Goal: Information Seeking & Learning: Learn about a topic

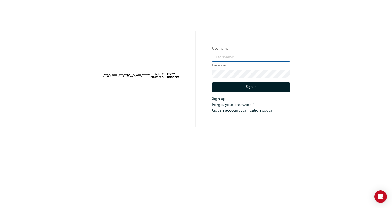
type input "CHAU0571"
click at [241, 91] on button "Sign In" at bounding box center [251, 87] width 78 height 10
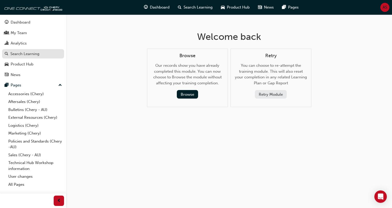
click at [31, 53] on div "Search Learning" at bounding box center [24, 54] width 29 height 6
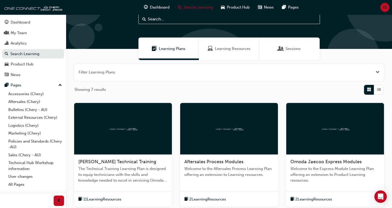
scroll to position [15, 0]
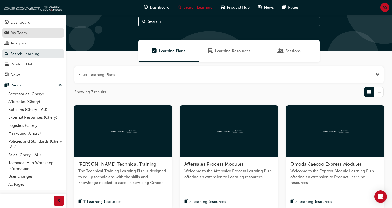
click at [37, 35] on div "My Team" at bounding box center [33, 33] width 57 height 6
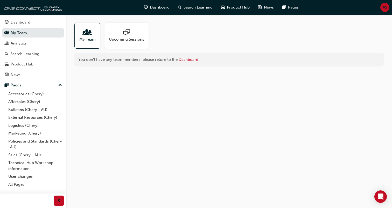
click at [183, 60] on link "Dashboard" at bounding box center [189, 59] width 20 height 5
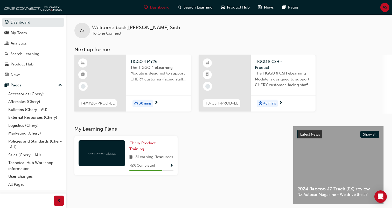
click at [169, 154] on span "8 Learning Resources" at bounding box center [154, 157] width 38 height 6
click at [158, 145] on link "Chery Product Training" at bounding box center [151, 147] width 44 height 12
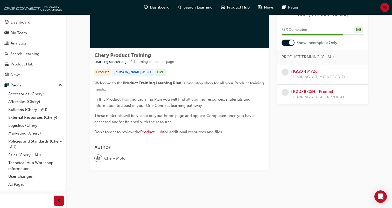
scroll to position [56, 0]
click at [309, 73] on div "TIGGO 4 MY26 ELEARNING T4MY26-PROD-EL" at bounding box center [318, 75] width 55 height 12
click at [303, 71] on link "TIGGO 4 MY26" at bounding box center [304, 71] width 27 height 5
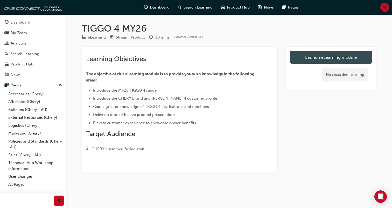
click at [309, 56] on link "Launch eLearning module" at bounding box center [331, 57] width 82 height 13
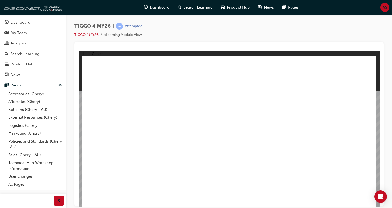
drag, startPoint x: 150, startPoint y: 158, endPoint x: 125, endPoint y: 151, distance: 25.6
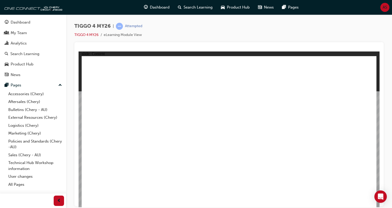
drag, startPoint x: 367, startPoint y: 201, endPoint x: 367, endPoint y: 205, distance: 4.2
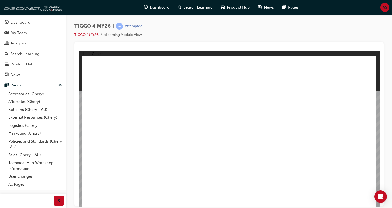
drag, startPoint x: 137, startPoint y: 110, endPoint x: 131, endPoint y: 110, distance: 6.0
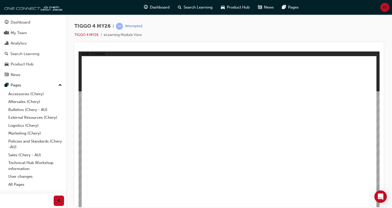
drag, startPoint x: 157, startPoint y: 90, endPoint x: 154, endPoint y: 163, distance: 73.7
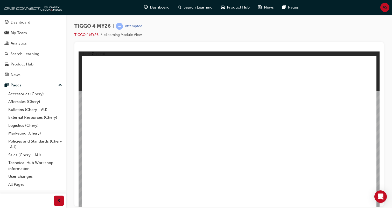
drag, startPoint x: 162, startPoint y: 141, endPoint x: 78, endPoint y: 151, distance: 84.3
click at [79, 151] on html "slide: Content Rectangle 1 Rectangle 1 close.png Swipe down for HVAC controls a…" at bounding box center [229, 129] width 301 height 156
drag, startPoint x: 344, startPoint y: 144, endPoint x: 344, endPoint y: 97, distance: 47.4
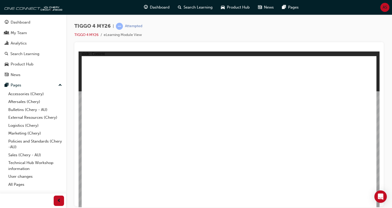
drag, startPoint x: 354, startPoint y: 94, endPoint x: 332, endPoint y: 155, distance: 64.4
drag, startPoint x: 332, startPoint y: 157, endPoint x: 325, endPoint y: 171, distance: 15.3
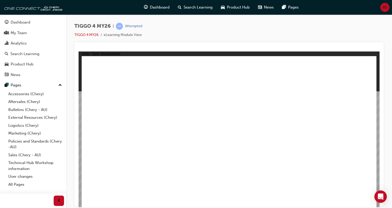
radio input "true"
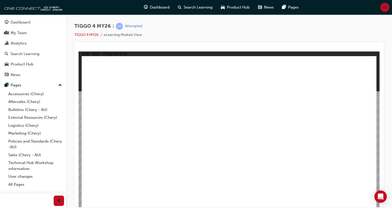
drag, startPoint x: 283, startPoint y: 107, endPoint x: 113, endPoint y: 166, distance: 180.1
drag, startPoint x: 161, startPoint y: 107, endPoint x: 163, endPoint y: 166, distance: 58.6
drag, startPoint x: 138, startPoint y: 113, endPoint x: 225, endPoint y: 165, distance: 101.5
drag, startPoint x: 118, startPoint y: 166, endPoint x: 286, endPoint y: 166, distance: 167.7
drag, startPoint x: 292, startPoint y: 167, endPoint x: 124, endPoint y: 164, distance: 168.0
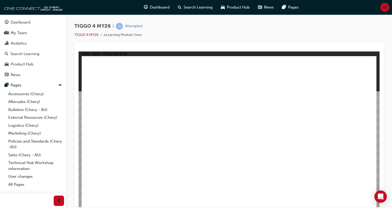
drag, startPoint x: 214, startPoint y: 107, endPoint x: 272, endPoint y: 166, distance: 82.9
drag, startPoint x: 331, startPoint y: 107, endPoint x: 337, endPoint y: 165, distance: 57.9
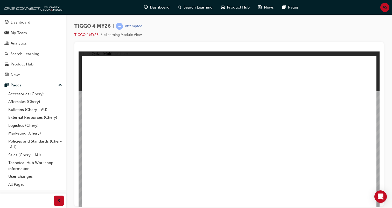
radio input "true"
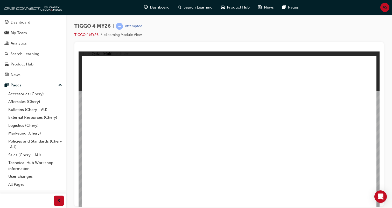
drag, startPoint x: 116, startPoint y: 117, endPoint x: 327, endPoint y: 113, distance: 211.6
drag, startPoint x: 175, startPoint y: 151, endPoint x: 320, endPoint y: 134, distance: 146.4
drag, startPoint x: 175, startPoint y: 133, endPoint x: 247, endPoint y: 119, distance: 72.6
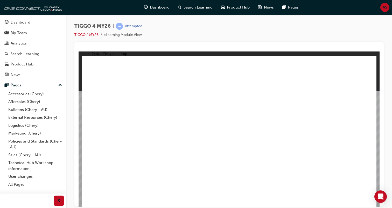
drag, startPoint x: 117, startPoint y: 151, endPoint x: 248, endPoint y: 123, distance: 133.3
drag, startPoint x: 113, startPoint y: 166, endPoint x: 321, endPoint y: 132, distance: 211.3
drag, startPoint x: 101, startPoint y: 136, endPoint x: 297, endPoint y: 132, distance: 195.8
drag, startPoint x: 182, startPoint y: 117, endPoint x: 257, endPoint y: 120, distance: 75.0
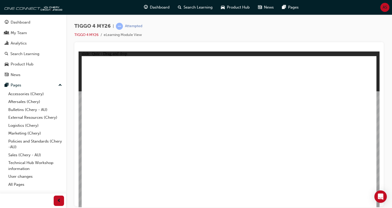
radio input "true"
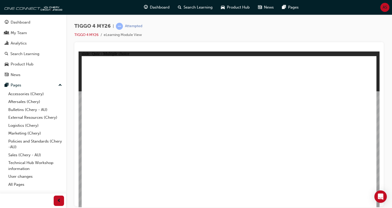
radio input "true"
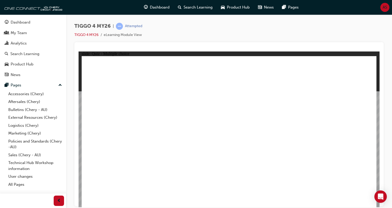
radio input "true"
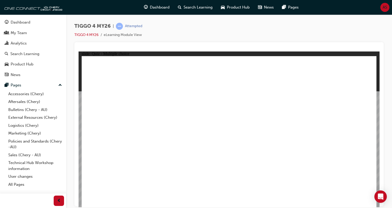
radio input "true"
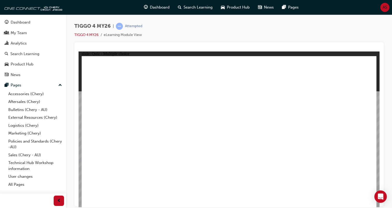
radio input "true"
drag, startPoint x: 277, startPoint y: 104, endPoint x: 99, endPoint y: 158, distance: 186.3
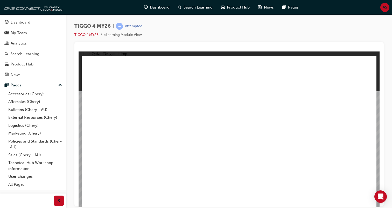
drag, startPoint x: 155, startPoint y: 107, endPoint x: 155, endPoint y: 160, distance: 53.1
drag, startPoint x: 222, startPoint y: 106, endPoint x: 279, endPoint y: 165, distance: 82.5
drag, startPoint x: 118, startPoint y: 104, endPoint x: 231, endPoint y: 166, distance: 128.7
drag, startPoint x: 341, startPoint y: 106, endPoint x: 339, endPoint y: 163, distance: 57.8
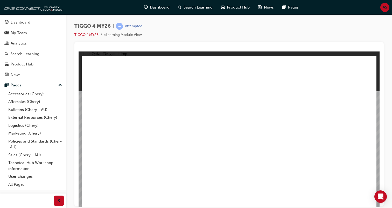
radio input "true"
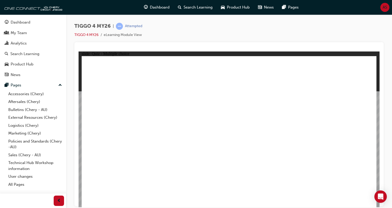
radio input "true"
drag, startPoint x: 180, startPoint y: 148, endPoint x: 321, endPoint y: 130, distance: 142.2
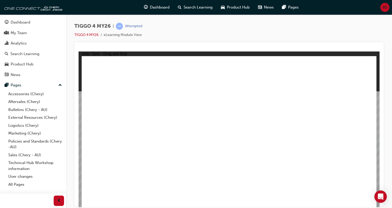
drag, startPoint x: 113, startPoint y: 117, endPoint x: 325, endPoint y: 130, distance: 212.5
drag, startPoint x: 126, startPoint y: 136, endPoint x: 333, endPoint y: 135, distance: 207.1
drag, startPoint x: 128, startPoint y: 165, endPoint x: 320, endPoint y: 144, distance: 193.0
drag, startPoint x: 192, startPoint y: 118, endPoint x: 257, endPoint y: 114, distance: 65.5
drag, startPoint x: 192, startPoint y: 136, endPoint x: 235, endPoint y: 136, distance: 43.8
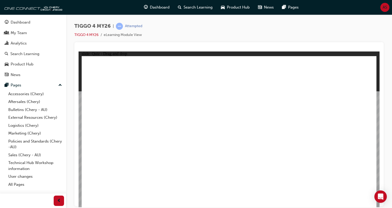
drag, startPoint x: 101, startPoint y: 148, endPoint x: 237, endPoint y: 125, distance: 138.0
radio input "true"
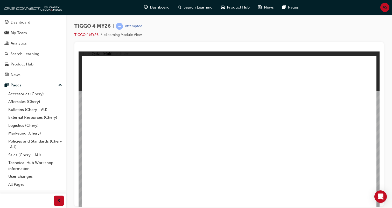
radio input "true"
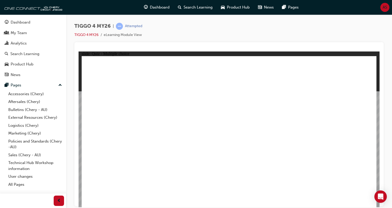
radio input "true"
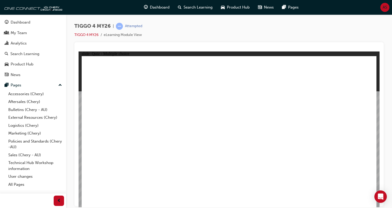
radio input "true"
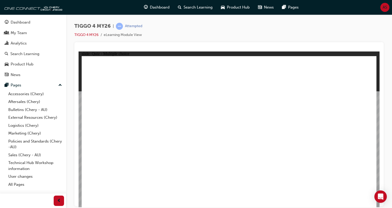
radio input "true"
drag, startPoint x: 236, startPoint y: 155, endPoint x: 232, endPoint y: 158, distance: 5.0
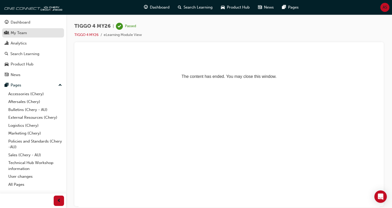
click at [40, 30] on div "My Team" at bounding box center [33, 33] width 57 height 6
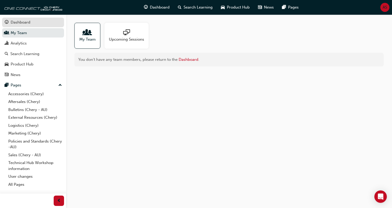
click at [41, 22] on div "Dashboard" at bounding box center [33, 22] width 57 height 6
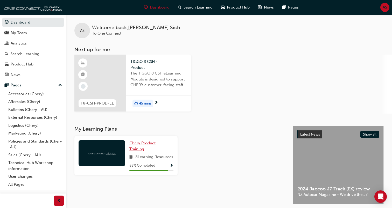
click at [156, 142] on span "Chery Product Training" at bounding box center [142, 146] width 26 height 11
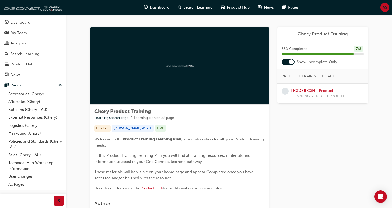
click at [318, 89] on link "TIGGO 8 CSH - Product" at bounding box center [312, 90] width 43 height 5
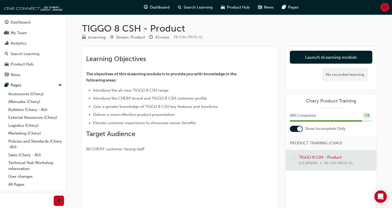
click at [322, 155] on div at bounding box center [331, 161] width 91 height 20
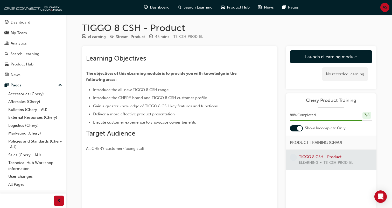
scroll to position [1, 0]
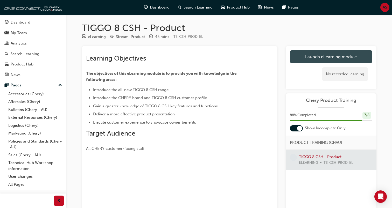
click at [325, 51] on link "Launch eLearning module" at bounding box center [331, 56] width 82 height 13
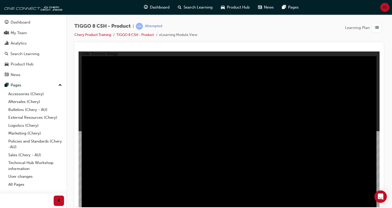
type input "23"
drag, startPoint x: 100, startPoint y: 73, endPoint x: 175, endPoint y: 77, distance: 75.6
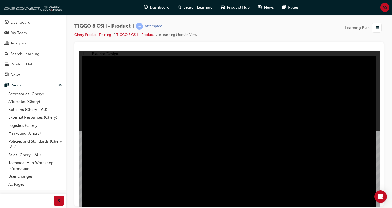
drag, startPoint x: 315, startPoint y: 102, endPoint x: 234, endPoint y: 102, distance: 81.1
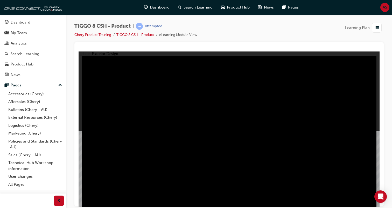
drag, startPoint x: 148, startPoint y: 74, endPoint x: 101, endPoint y: 77, distance: 46.8
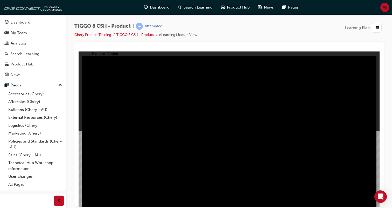
drag, startPoint x: 113, startPoint y: 167, endPoint x: 113, endPoint y: 177, distance: 9.9
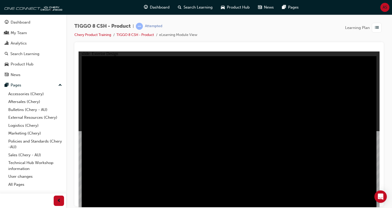
drag, startPoint x: 337, startPoint y: 91, endPoint x: 282, endPoint y: 91, distance: 54.7
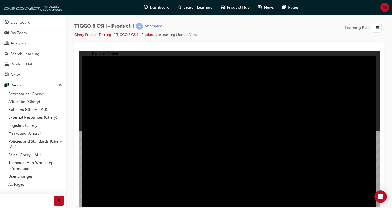
drag, startPoint x: 315, startPoint y: 153, endPoint x: 244, endPoint y: 164, distance: 71.8
drag, startPoint x: 213, startPoint y: 168, endPoint x: 194, endPoint y: 168, distance: 19.2
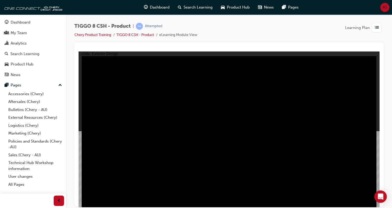
drag, startPoint x: 102, startPoint y: 73, endPoint x: 171, endPoint y: 65, distance: 69.9
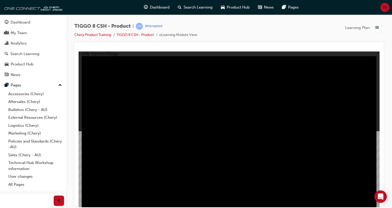
type input "0.47"
drag, startPoint x: 145, startPoint y: 71, endPoint x: 99, endPoint y: 72, distance: 46.9
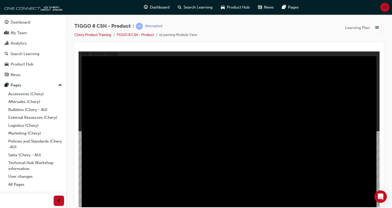
drag, startPoint x: 330, startPoint y: 88, endPoint x: 270, endPoint y: 90, distance: 59.9
drag, startPoint x: 261, startPoint y: 74, endPoint x: 366, endPoint y: 72, distance: 105.3
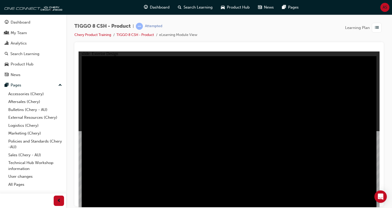
drag, startPoint x: 292, startPoint y: 94, endPoint x: 213, endPoint y: 101, distance: 80.2
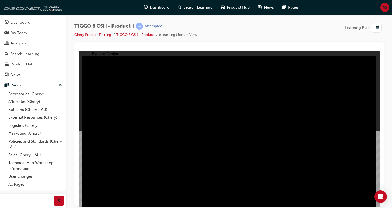
drag, startPoint x: 298, startPoint y: 102, endPoint x: 298, endPoint y: 136, distance: 34.7
drag, startPoint x: 323, startPoint y: 124, endPoint x: 283, endPoint y: 115, distance: 41.4
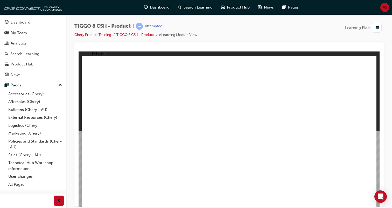
type input "24"
drag, startPoint x: 109, startPoint y: 124, endPoint x: 168, endPoint y: 126, distance: 59.7
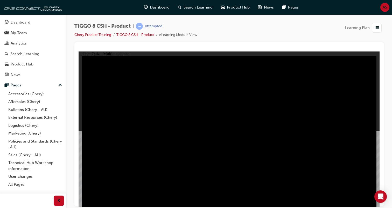
radio input "true"
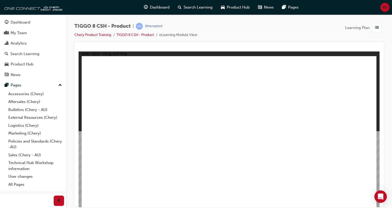
drag, startPoint x: 340, startPoint y: 76, endPoint x: 109, endPoint y: 147, distance: 241.3
drag, startPoint x: 240, startPoint y: 81, endPoint x: 185, endPoint y: 157, distance: 94.0
drag, startPoint x: 257, startPoint y: 108, endPoint x: 240, endPoint y: 151, distance: 46.6
drag, startPoint x: 280, startPoint y: 73, endPoint x: 294, endPoint y: 132, distance: 60.4
drag, startPoint x: 310, startPoint y: 103, endPoint x: 349, endPoint y: 147, distance: 58.6
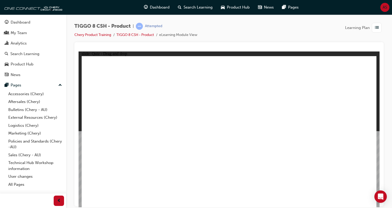
checkbox input "true"
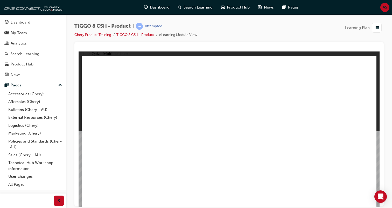
radio input "true"
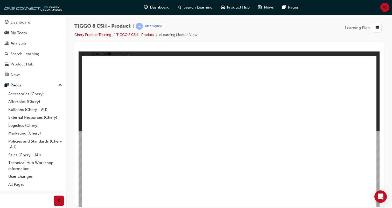
drag, startPoint x: 325, startPoint y: 72, endPoint x: 282, endPoint y: 157, distance: 95.7
drag, startPoint x: 332, startPoint y: 86, endPoint x: 160, endPoint y: 167, distance: 190.2
drag, startPoint x: 329, startPoint y: 82, endPoint x: 125, endPoint y: 145, distance: 213.4
drag, startPoint x: 329, startPoint y: 81, endPoint x: 148, endPoint y: 163, distance: 198.7
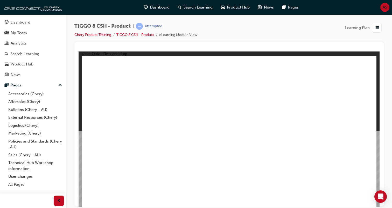
drag, startPoint x: 340, startPoint y: 82, endPoint x: 122, endPoint y: 140, distance: 225.6
drag, startPoint x: 285, startPoint y: 84, endPoint x: 284, endPoint y: 158, distance: 74.7
drag, startPoint x: 297, startPoint y: 141, endPoint x: 165, endPoint y: 152, distance: 132.2
drag, startPoint x: 299, startPoint y: 95, endPoint x: 187, endPoint y: 152, distance: 126.1
drag, startPoint x: 276, startPoint y: 96, endPoint x: 113, endPoint y: 146, distance: 170.3
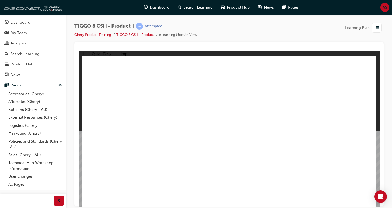
drag, startPoint x: 269, startPoint y: 94, endPoint x: 280, endPoint y: 155, distance: 62.0
drag, startPoint x: 213, startPoint y: 102, endPoint x: 154, endPoint y: 150, distance: 75.6
drag, startPoint x: 226, startPoint y: 72, endPoint x: 247, endPoint y: 161, distance: 91.6
drag, startPoint x: 234, startPoint y: 82, endPoint x: 278, endPoint y: 157, distance: 87.1
drag, startPoint x: 291, startPoint y: 75, endPoint x: 177, endPoint y: 164, distance: 144.7
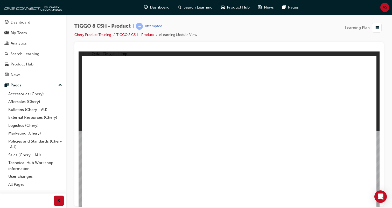
drag, startPoint x: 296, startPoint y: 80, endPoint x: 104, endPoint y: 166, distance: 210.6
drag, startPoint x: 295, startPoint y: 85, endPoint x: 283, endPoint y: 159, distance: 74.3
drag, startPoint x: 295, startPoint y: 74, endPoint x: 295, endPoint y: 169, distance: 94.6
drag, startPoint x: 333, startPoint y: 82, endPoint x: 284, endPoint y: 161, distance: 92.7
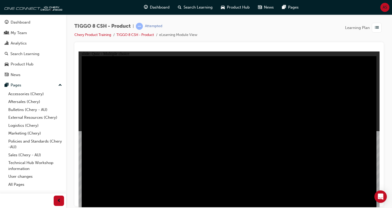
radio input "true"
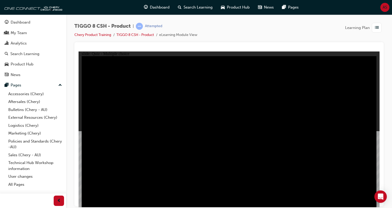
drag, startPoint x: 221, startPoint y: 159, endPoint x: 238, endPoint y: 130, distance: 33.6
radio input "true"
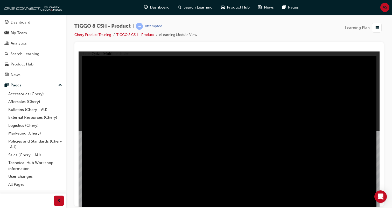
checkbox input "true"
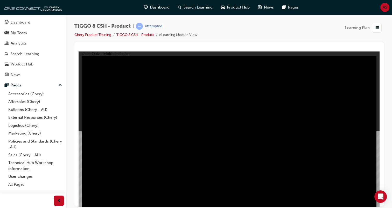
checkbox input "true"
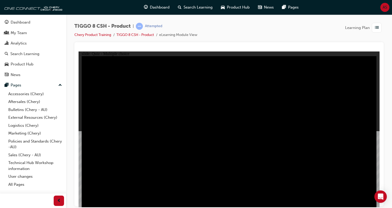
checkbox input "true"
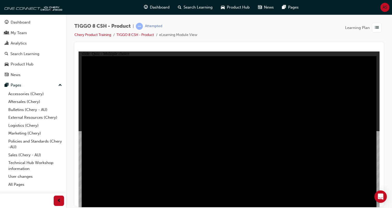
radio input "true"
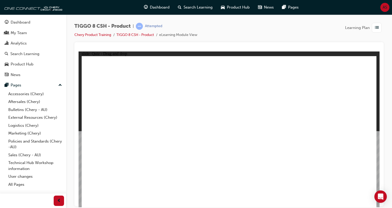
drag, startPoint x: 220, startPoint y: 69, endPoint x: 289, endPoint y: 145, distance: 102.6
drag, startPoint x: 262, startPoint y: 102, endPoint x: 237, endPoint y: 141, distance: 46.5
drag, startPoint x: 291, startPoint y: 72, endPoint x: 182, endPoint y: 141, distance: 128.8
drag, startPoint x: 339, startPoint y: 72, endPoint x: 106, endPoint y: 144, distance: 243.7
drag, startPoint x: 301, startPoint y: 111, endPoint x: 333, endPoint y: 139, distance: 42.8
